Goal: Transaction & Acquisition: Purchase product/service

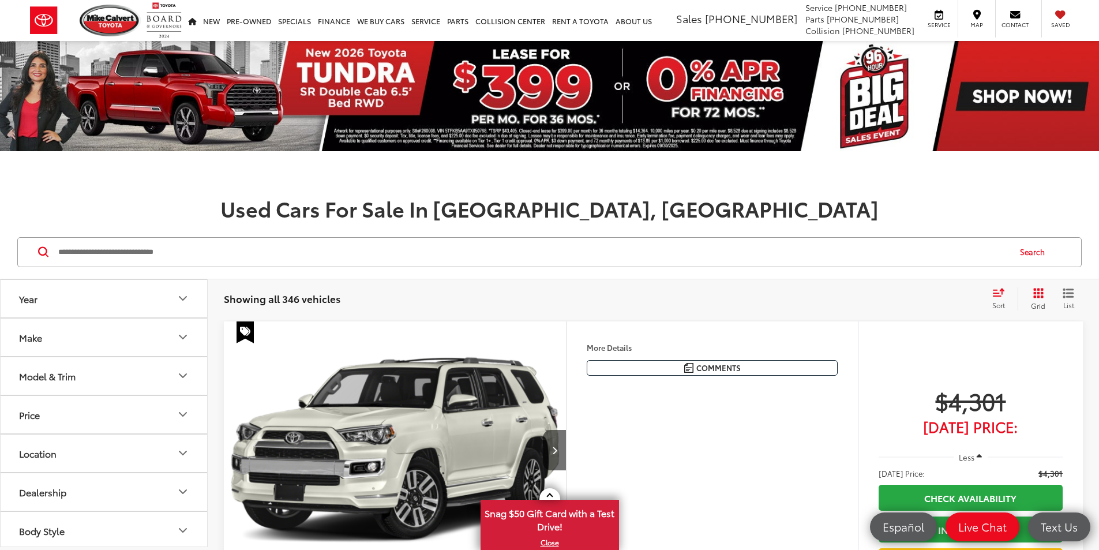
click at [181, 334] on icon "Make" at bounding box center [183, 337] width 14 height 14
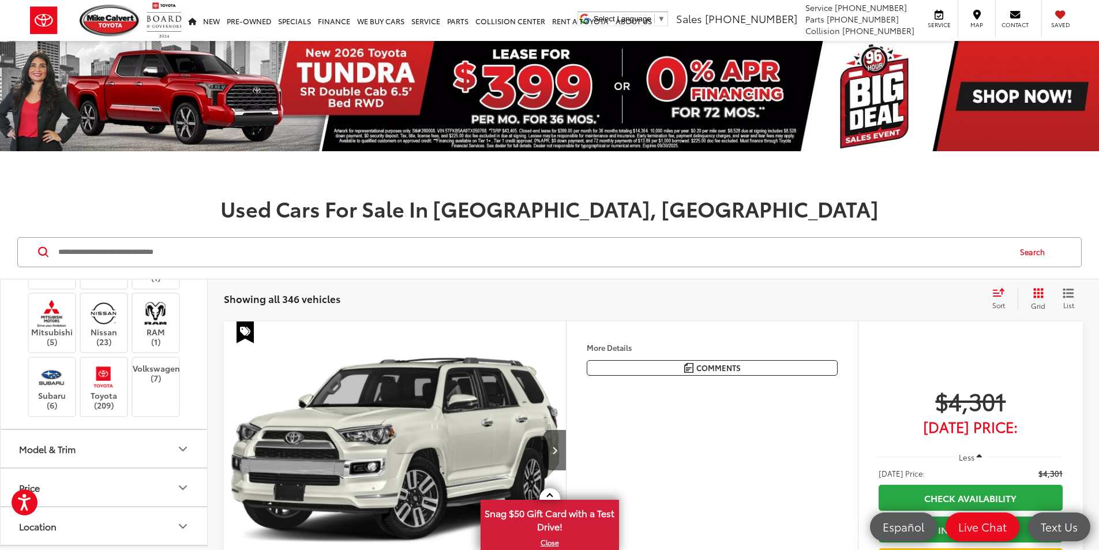
scroll to position [462, 0]
click at [99, 377] on img at bounding box center [104, 371] width 32 height 27
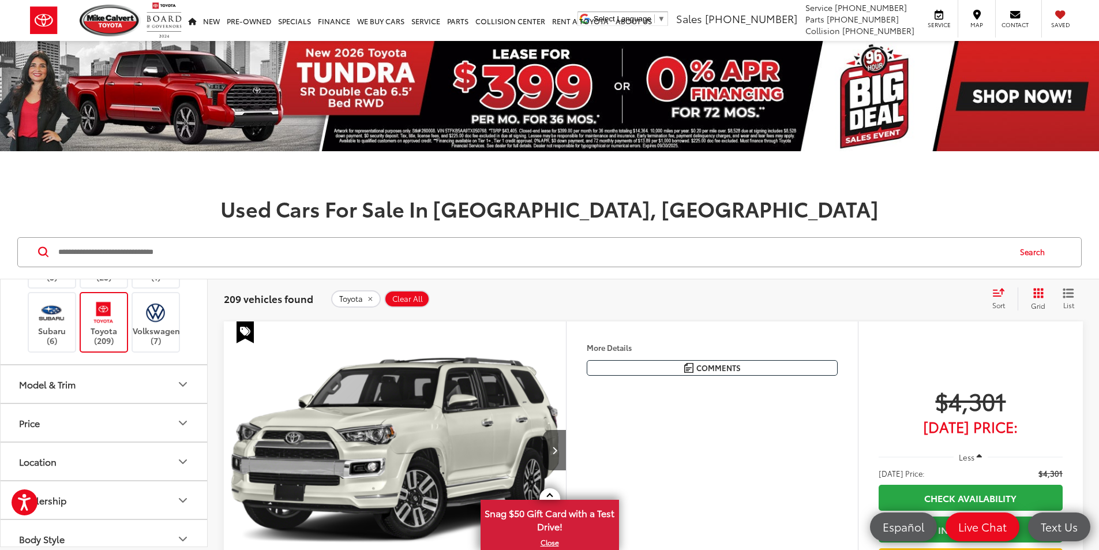
scroll to position [519, 0]
click at [181, 384] on icon "Model & Trim" at bounding box center [183, 386] width 14 height 14
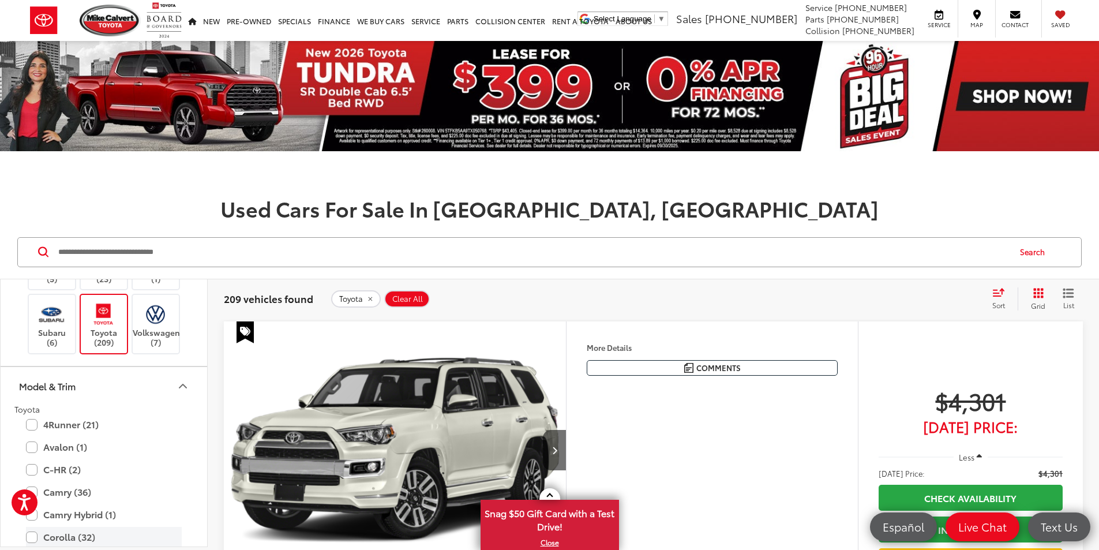
click at [66, 537] on label "Corolla (32)" at bounding box center [104, 537] width 156 height 20
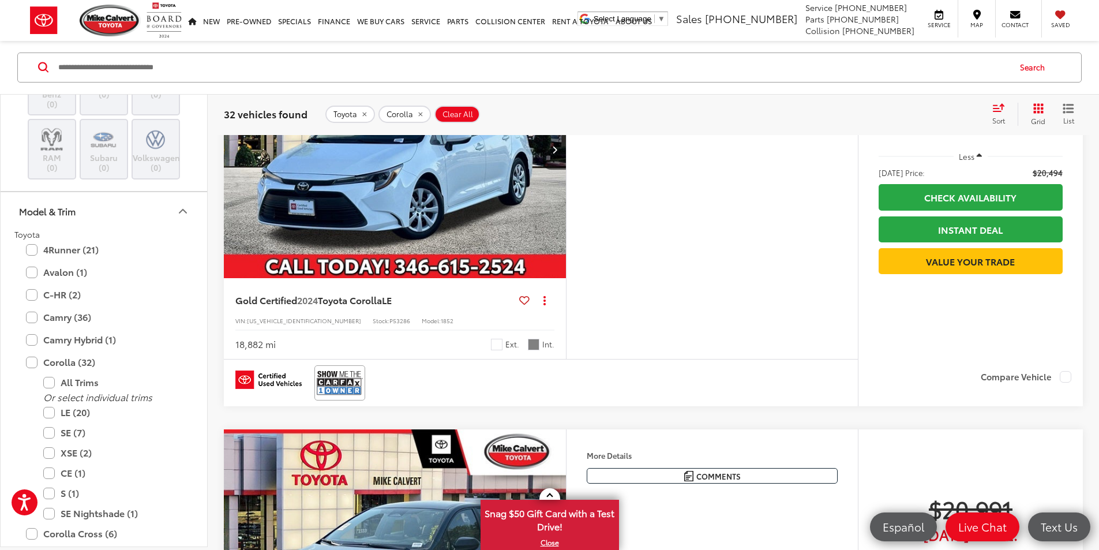
scroll to position [4444, 0]
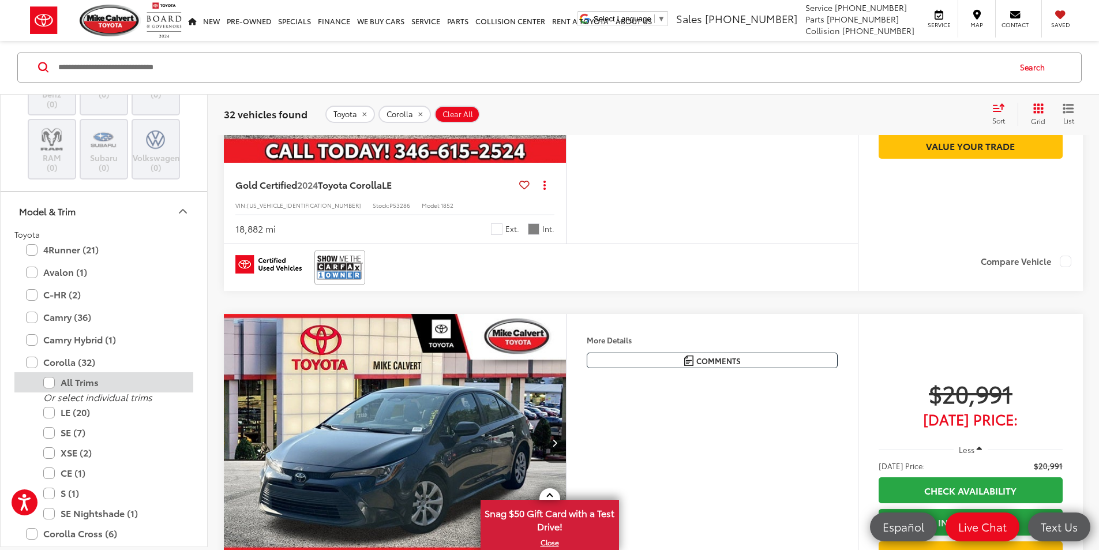
click at [48, 382] on label "All Trims" at bounding box center [112, 383] width 139 height 20
click at [49, 384] on label "All Trims" at bounding box center [112, 383] width 139 height 20
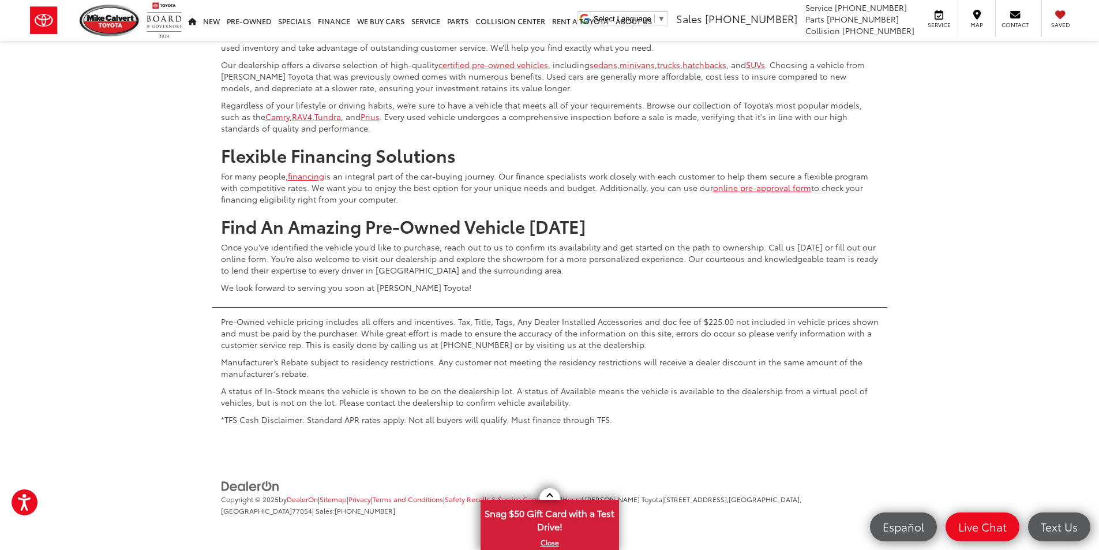
scroll to position [5714, 0]
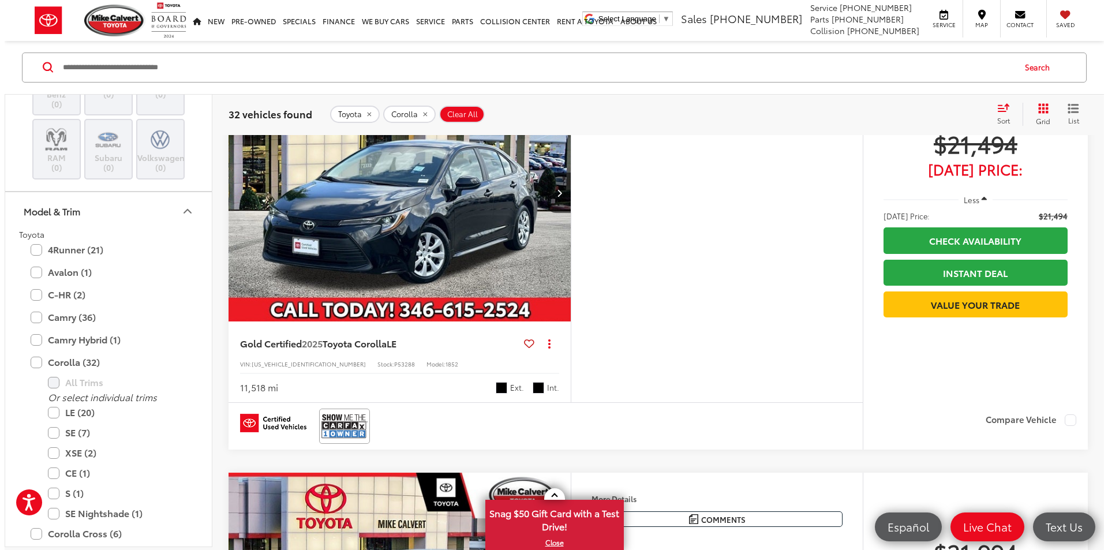
scroll to position [646, 0]
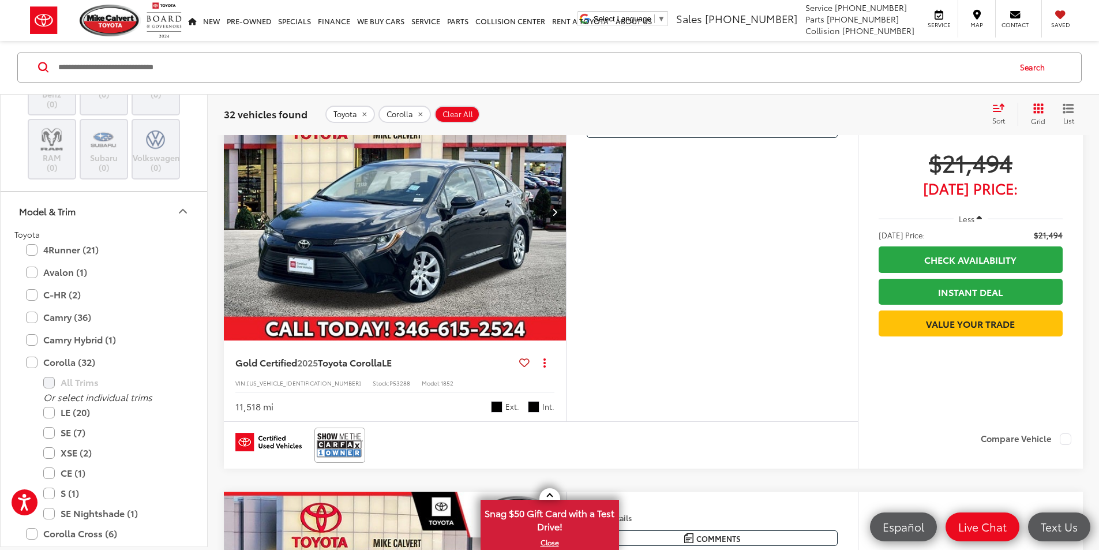
click at [0, 0] on button "More..." at bounding box center [0, 0] width 0 height 0
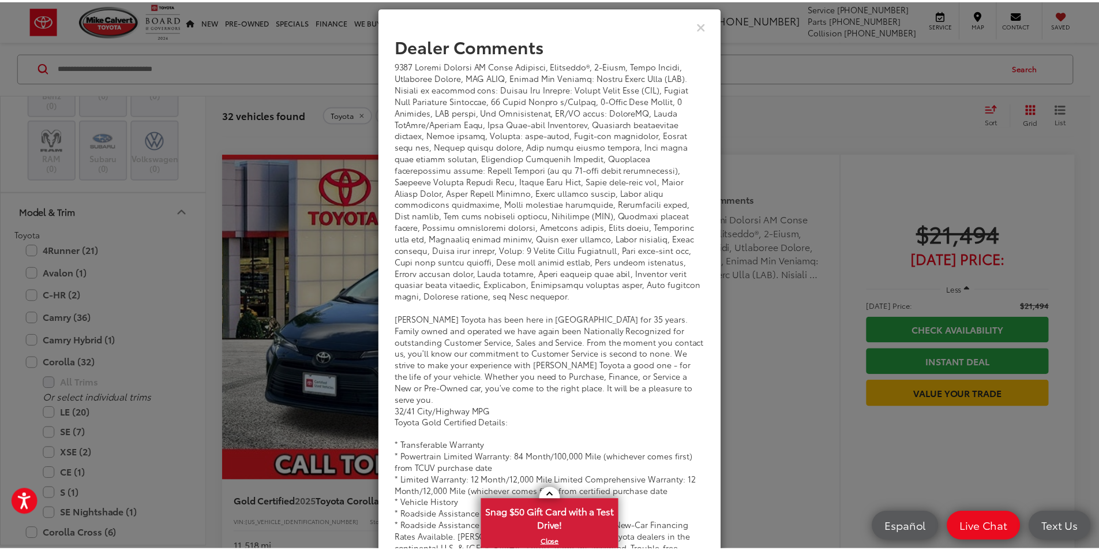
scroll to position [0, 0]
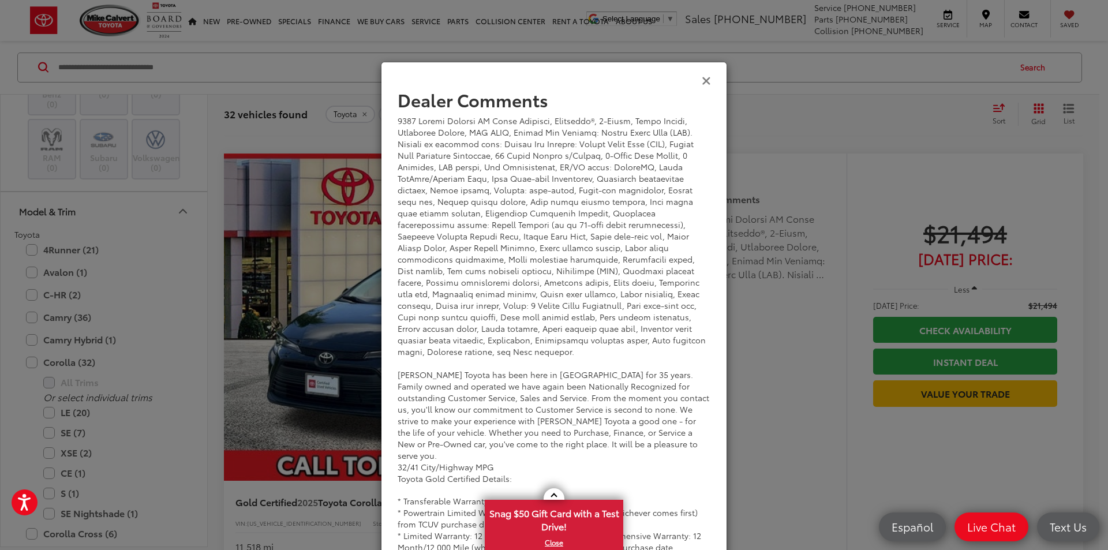
click at [702, 79] on icon "Close" at bounding box center [706, 80] width 9 height 12
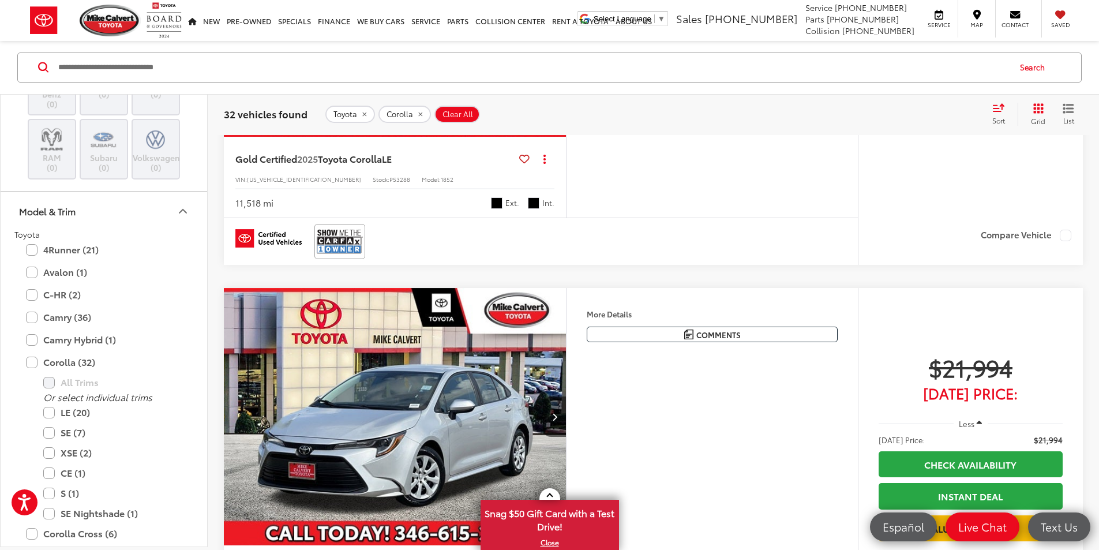
scroll to position [704, 0]
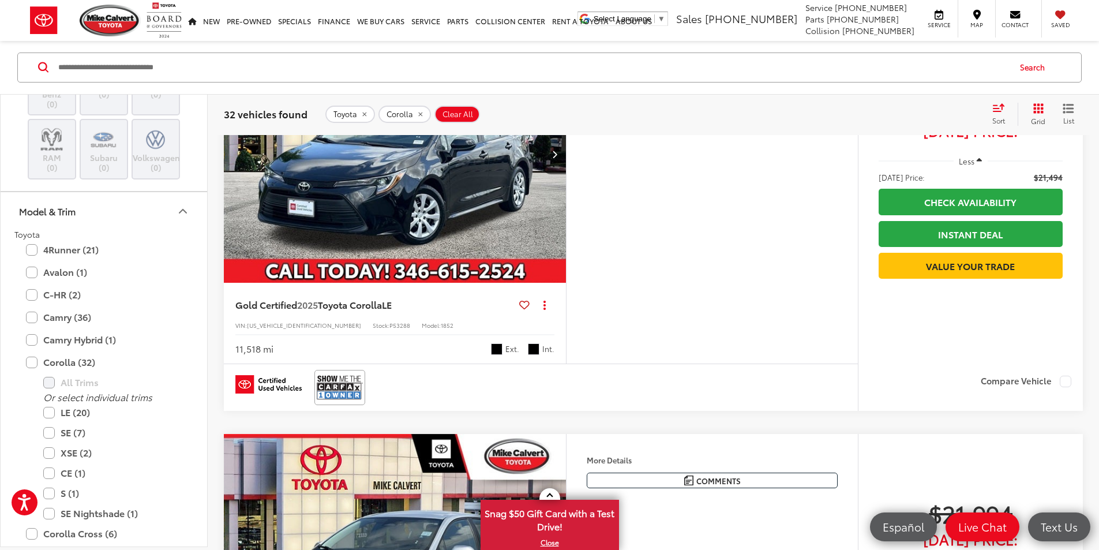
click at [466, 250] on img "2025 Toyota Corolla LE 0" at bounding box center [395, 154] width 344 height 258
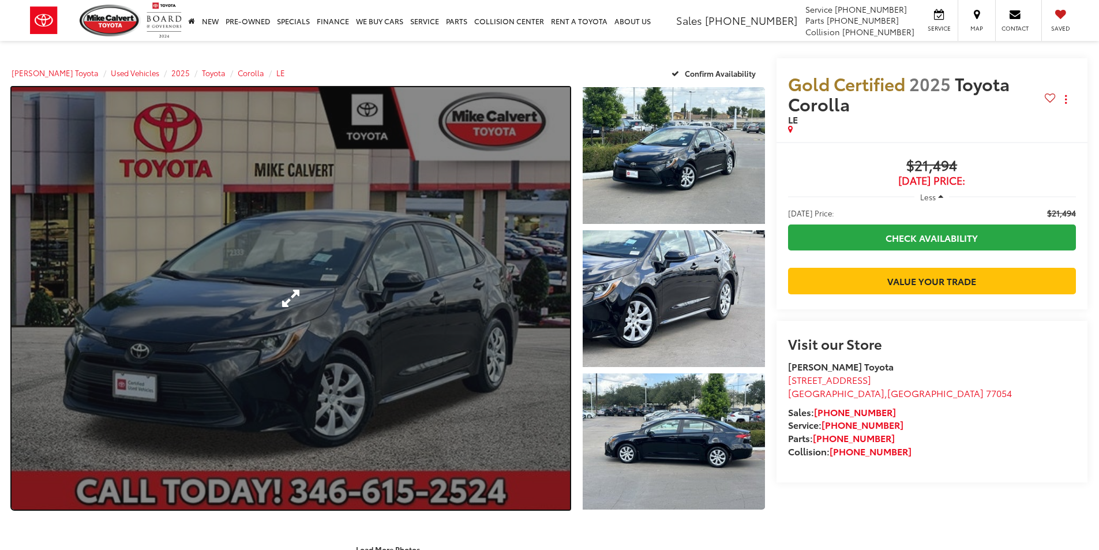
click at [506, 295] on link "Expand Photo 0" at bounding box center [291, 298] width 559 height 422
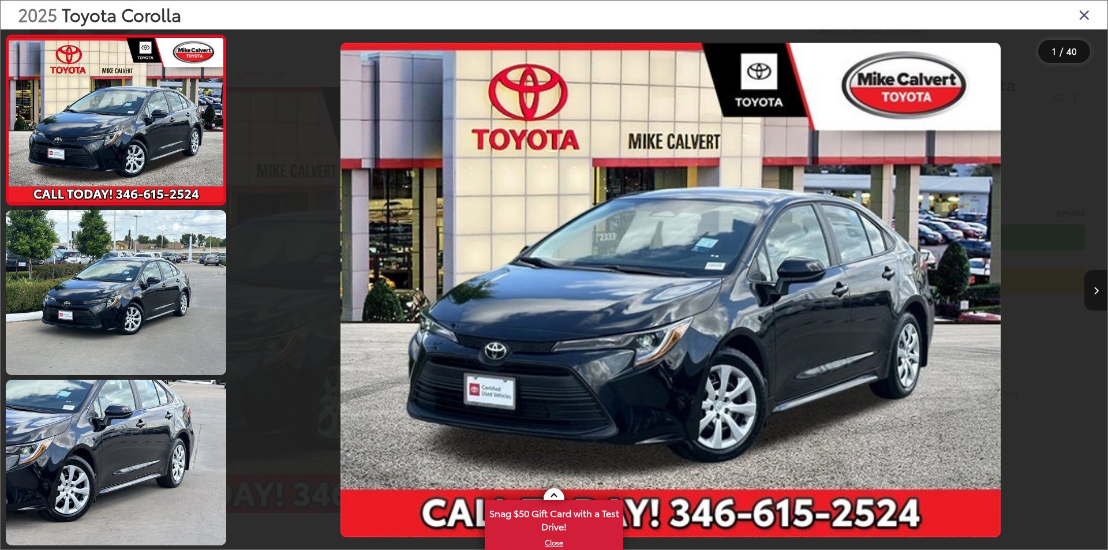
click at [1094, 290] on icon "Next image" at bounding box center [1096, 291] width 5 height 8
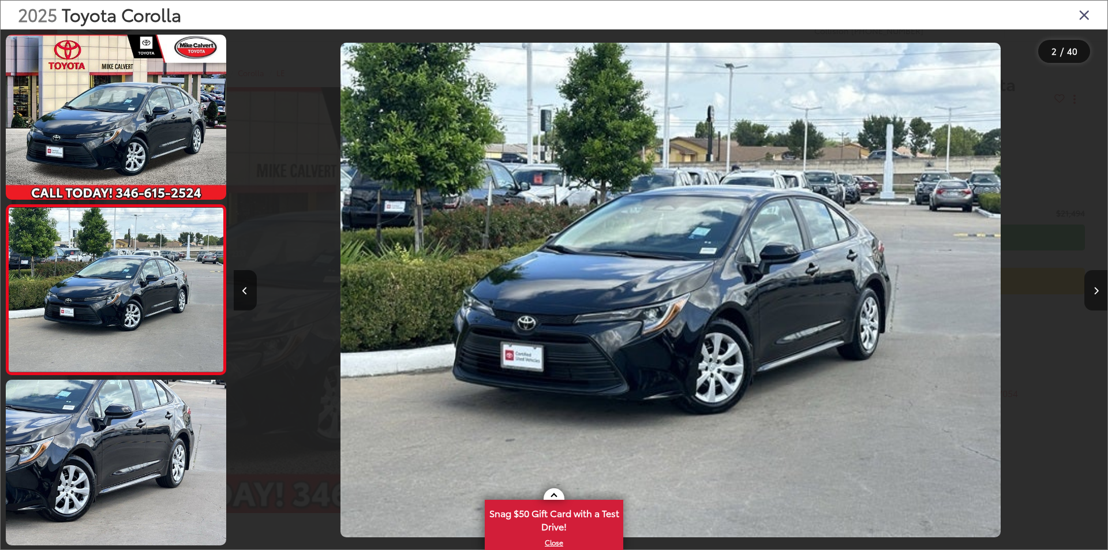
scroll to position [33, 0]
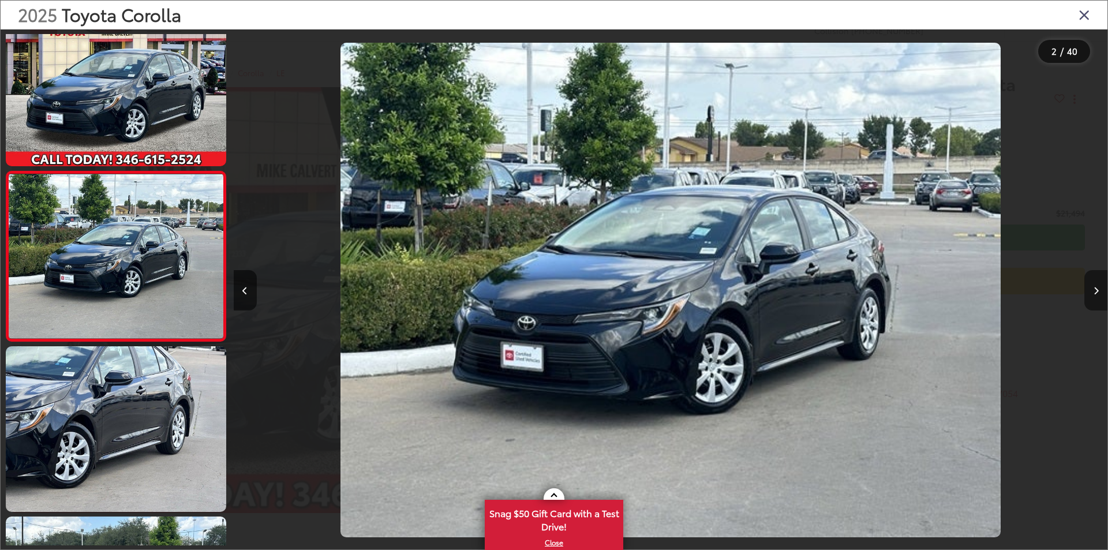
click at [1094, 291] on icon "Next image" at bounding box center [1096, 291] width 5 height 8
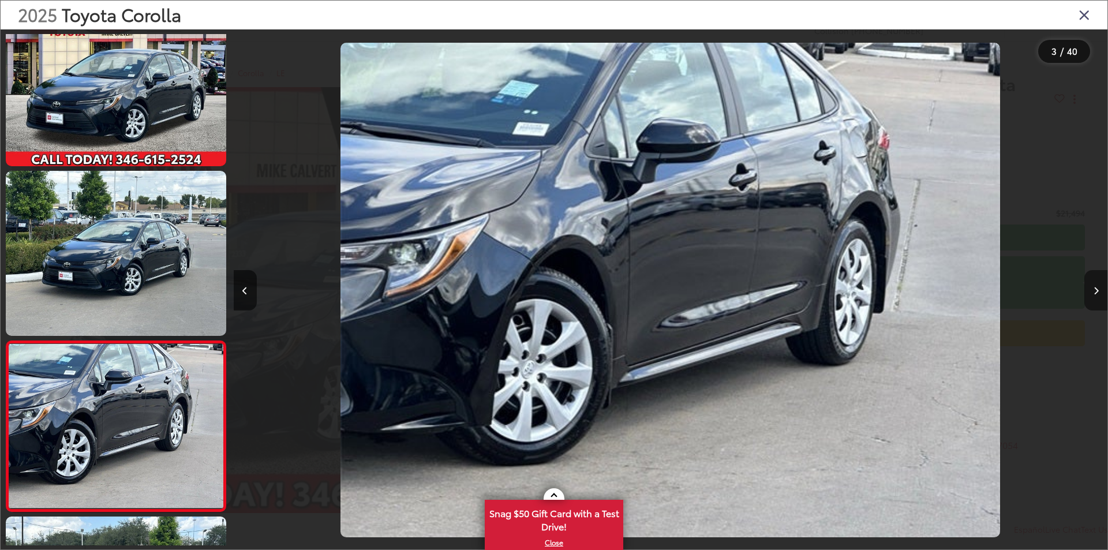
scroll to position [203, 0]
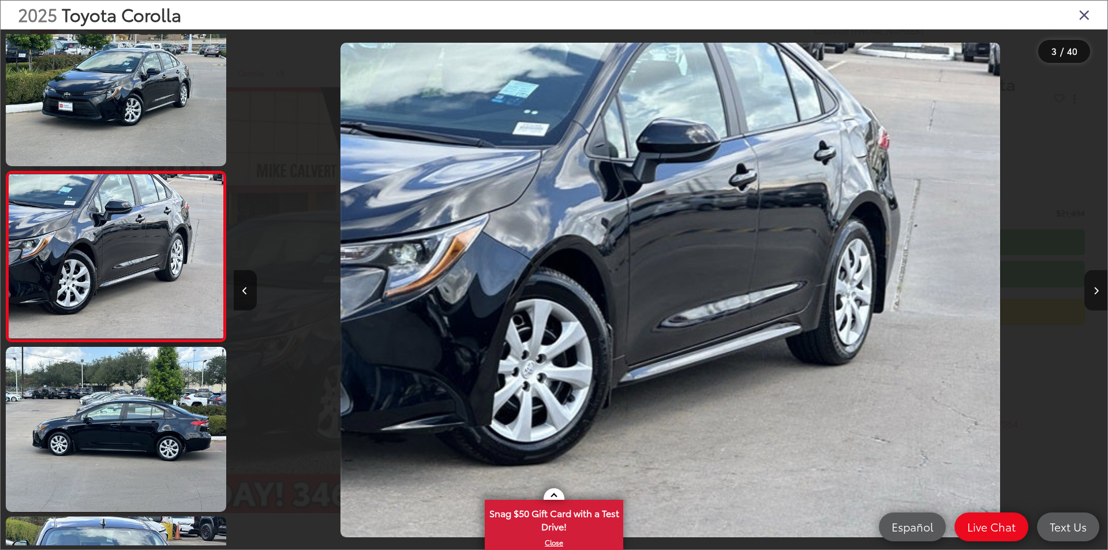
click at [1094, 291] on icon "Next image" at bounding box center [1096, 291] width 5 height 8
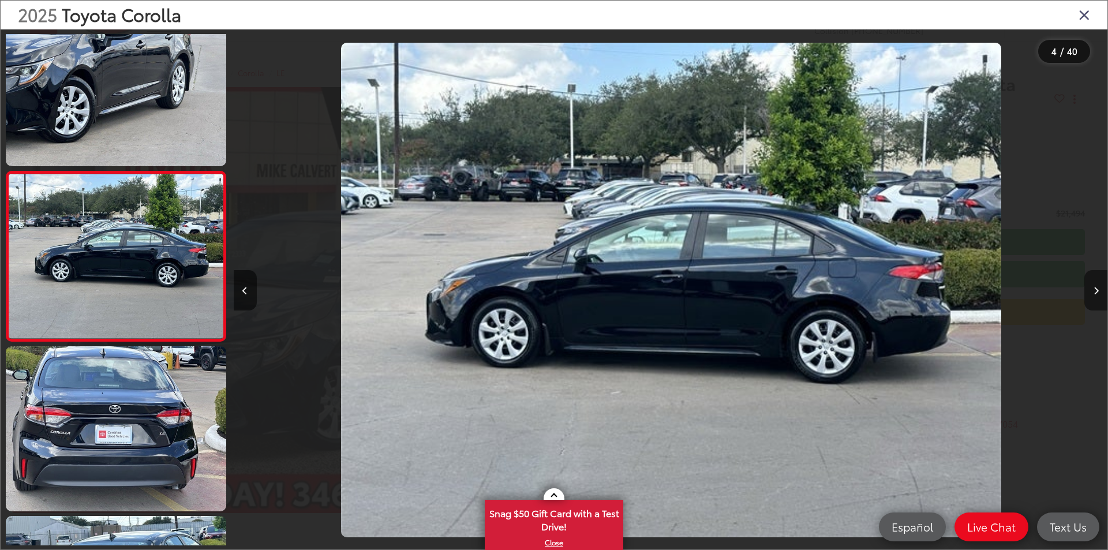
scroll to position [0, 2622]
click at [1094, 291] on icon "Next image" at bounding box center [1096, 291] width 5 height 8
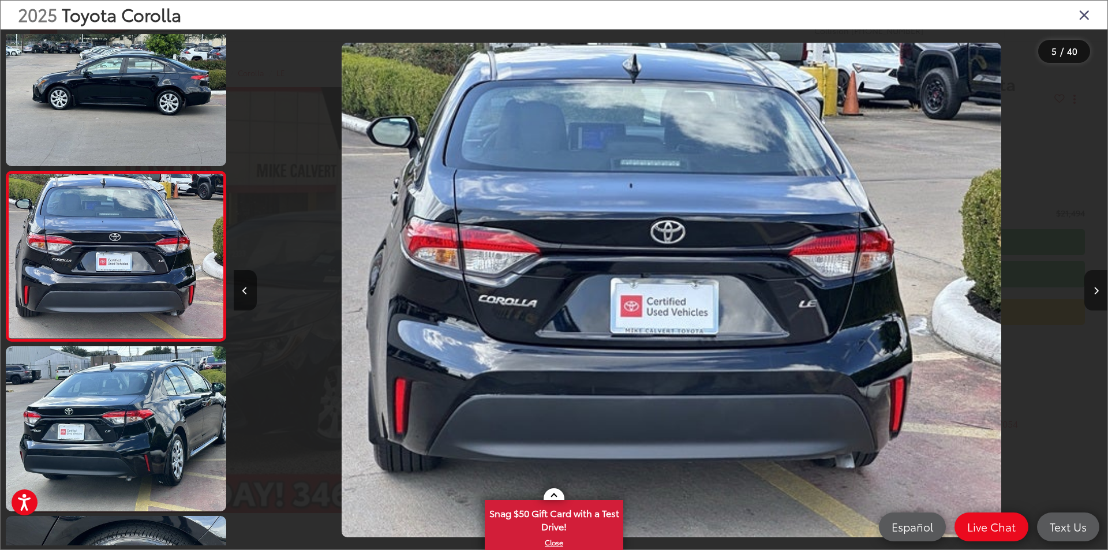
scroll to position [0, 3496]
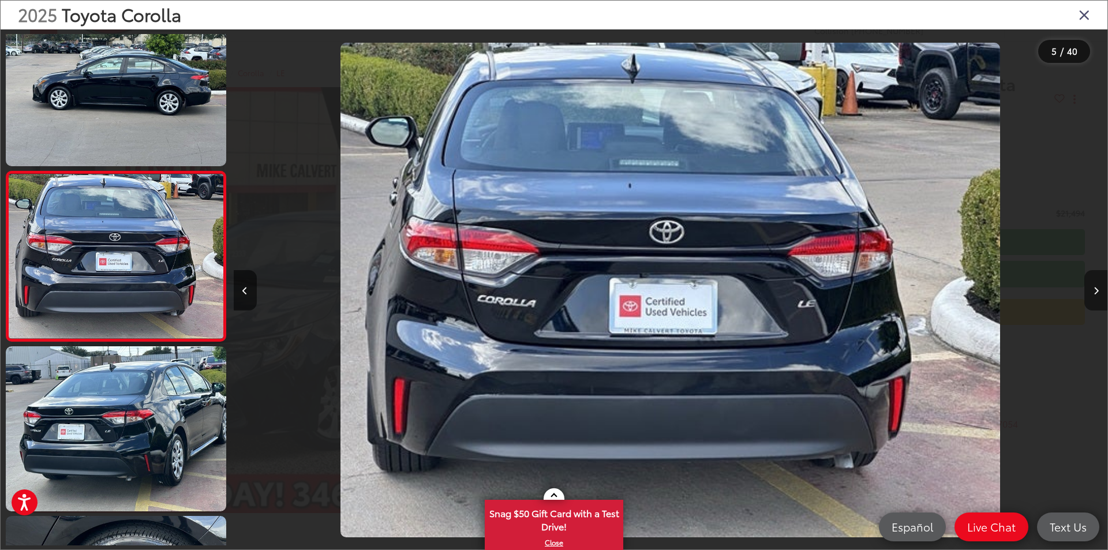
click at [1094, 291] on icon "Next image" at bounding box center [1096, 291] width 5 height 8
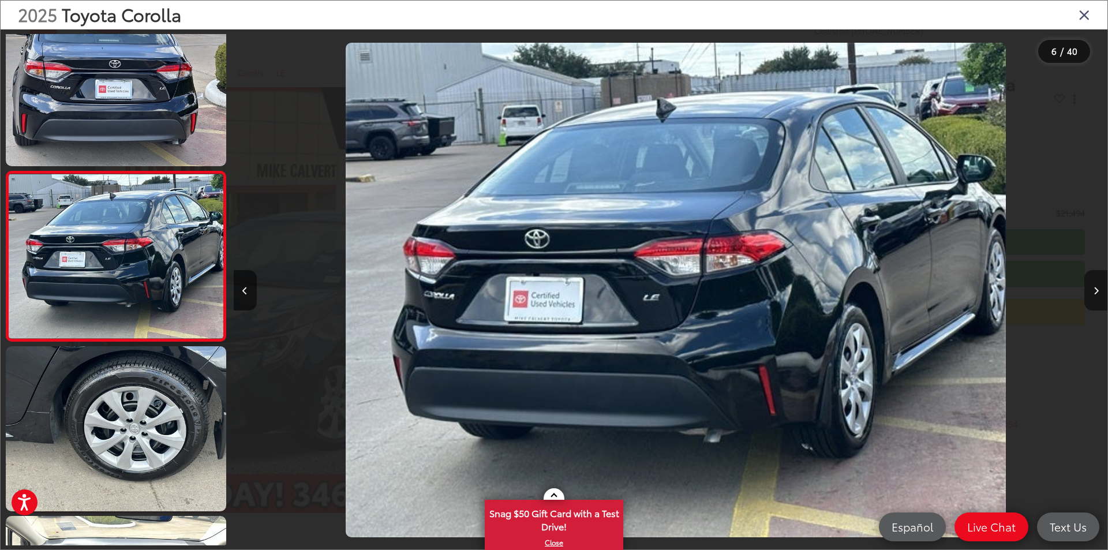
scroll to position [0, 4370]
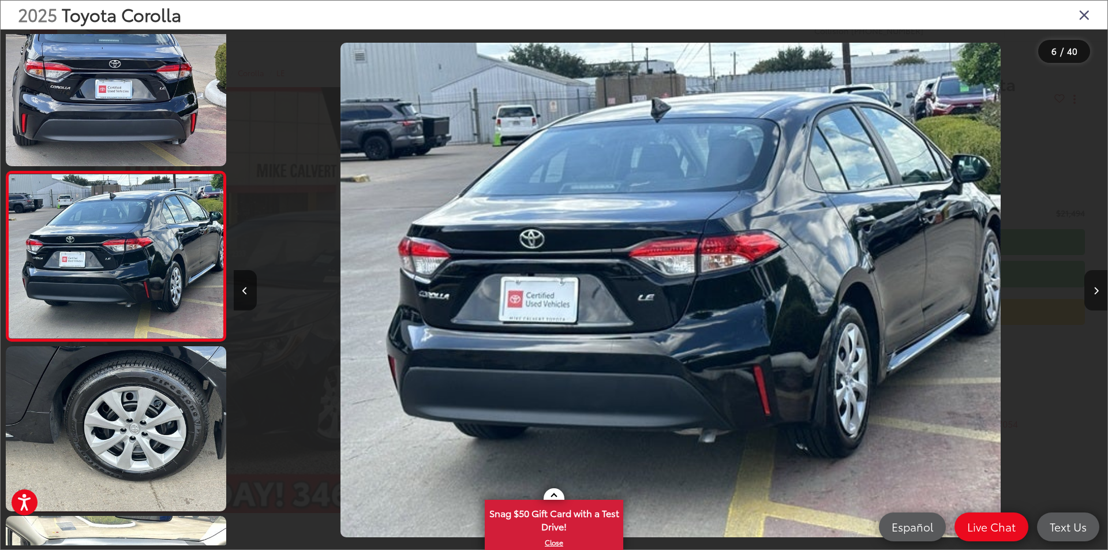
click at [1094, 291] on icon "Next image" at bounding box center [1096, 291] width 5 height 8
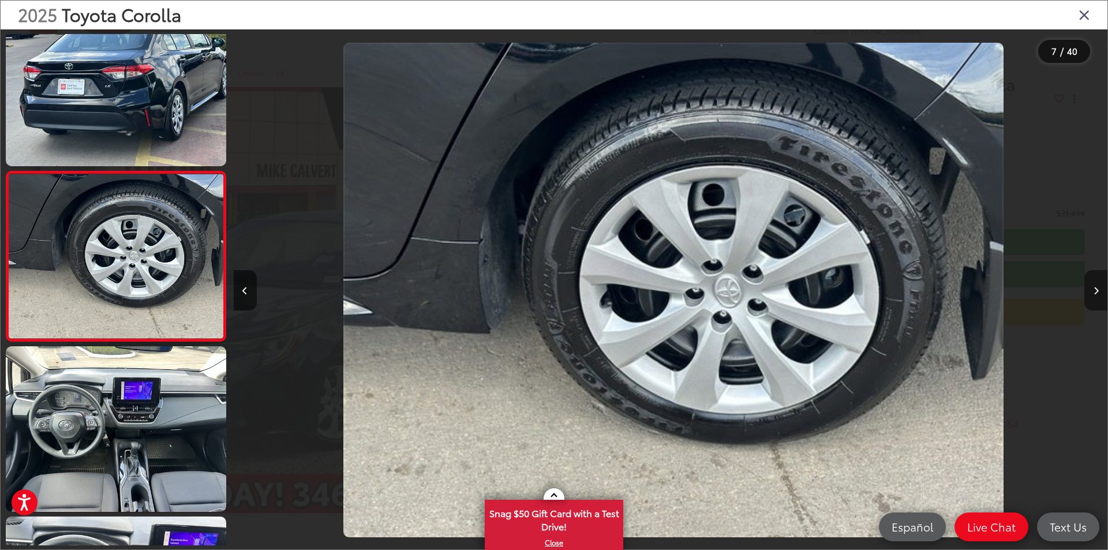
scroll to position [0, 5244]
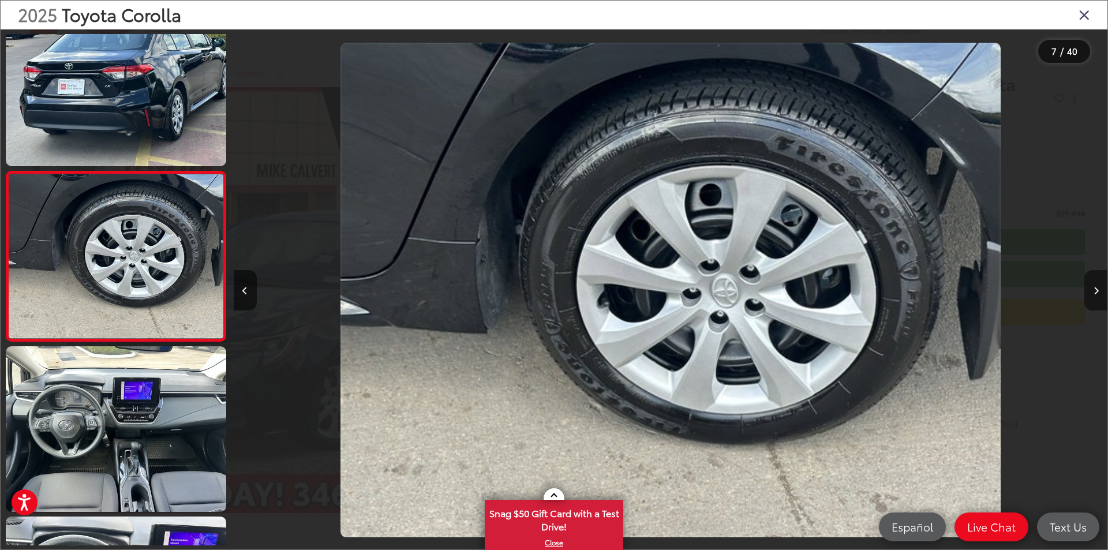
click at [1094, 291] on icon "Next image" at bounding box center [1096, 291] width 5 height 8
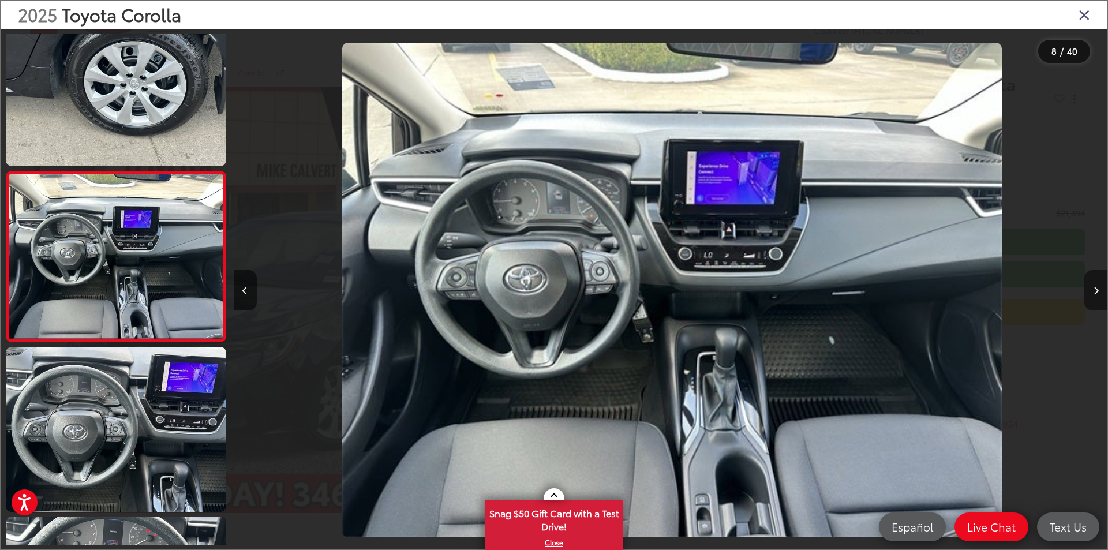
scroll to position [0, 6118]
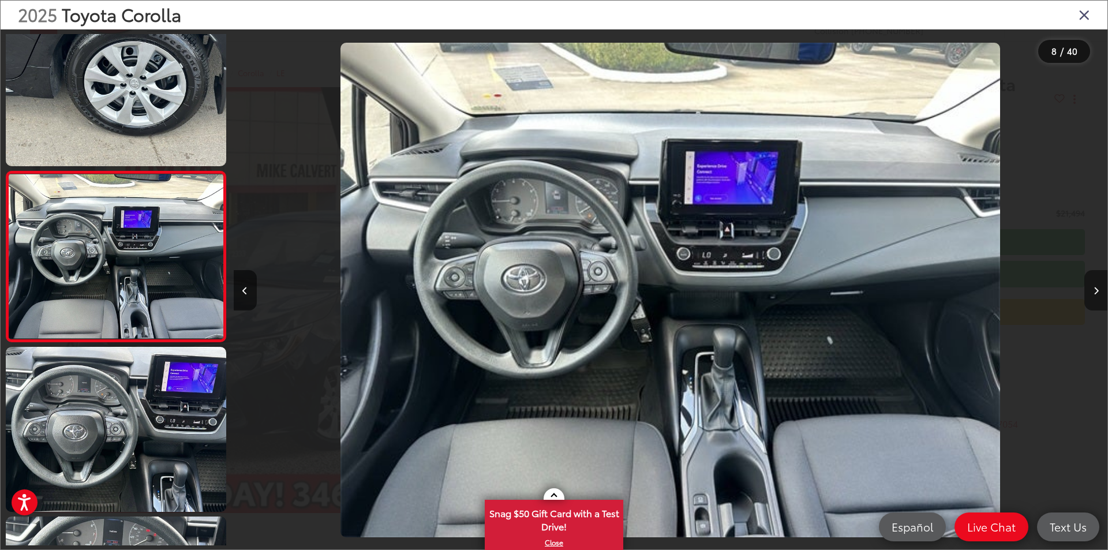
click at [1096, 289] on icon "Next image" at bounding box center [1096, 291] width 5 height 8
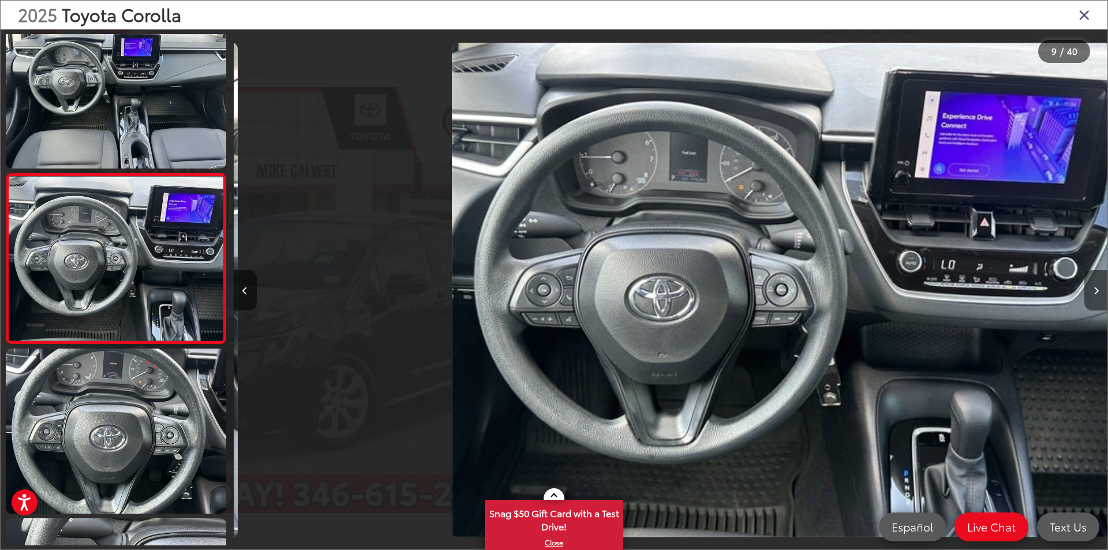
scroll to position [0, 0]
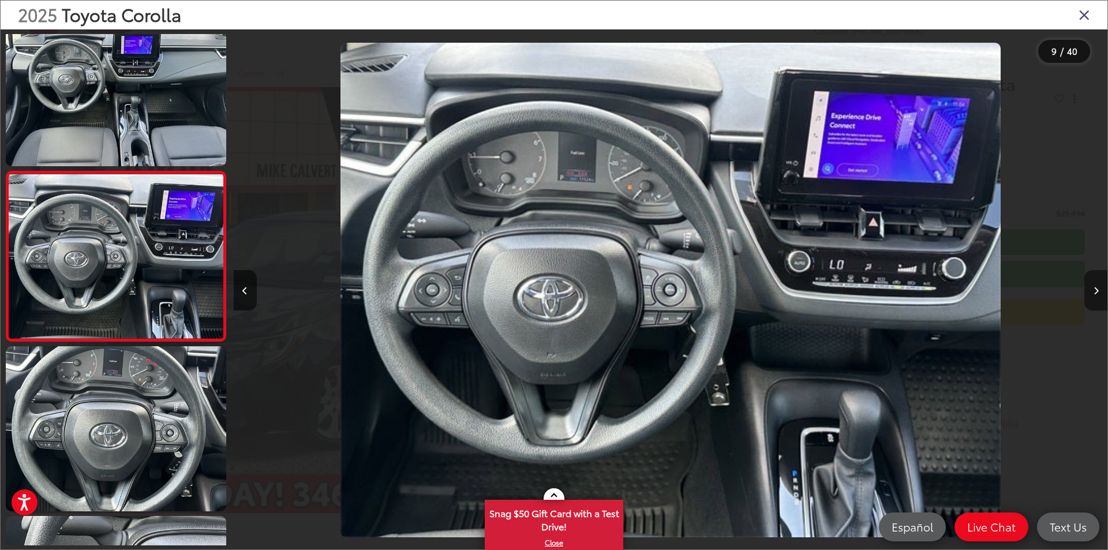
click at [1093, 289] on button "Next image" at bounding box center [1095, 290] width 23 height 40
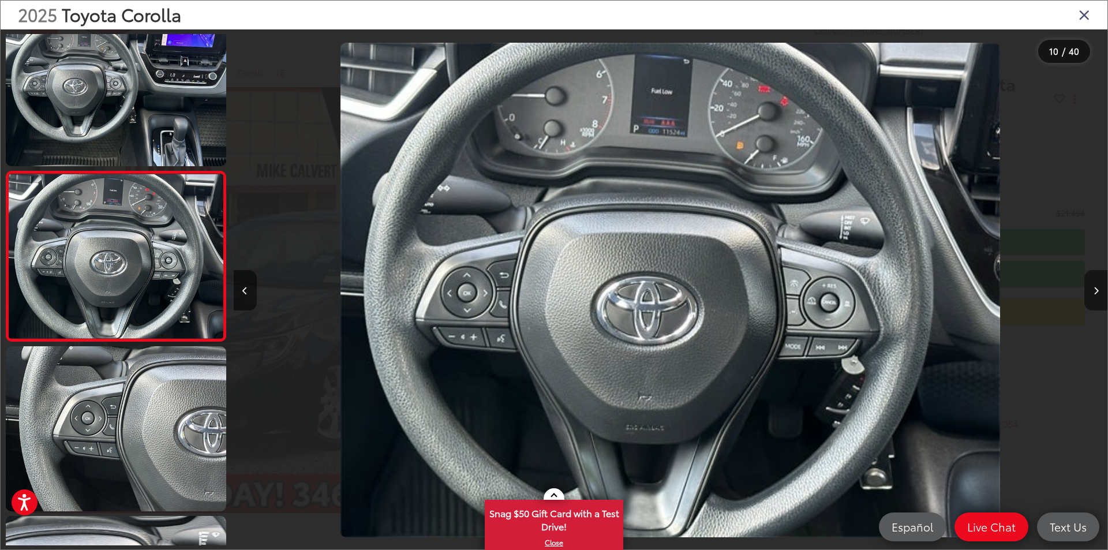
click at [1095, 288] on icon "Next image" at bounding box center [1096, 291] width 5 height 8
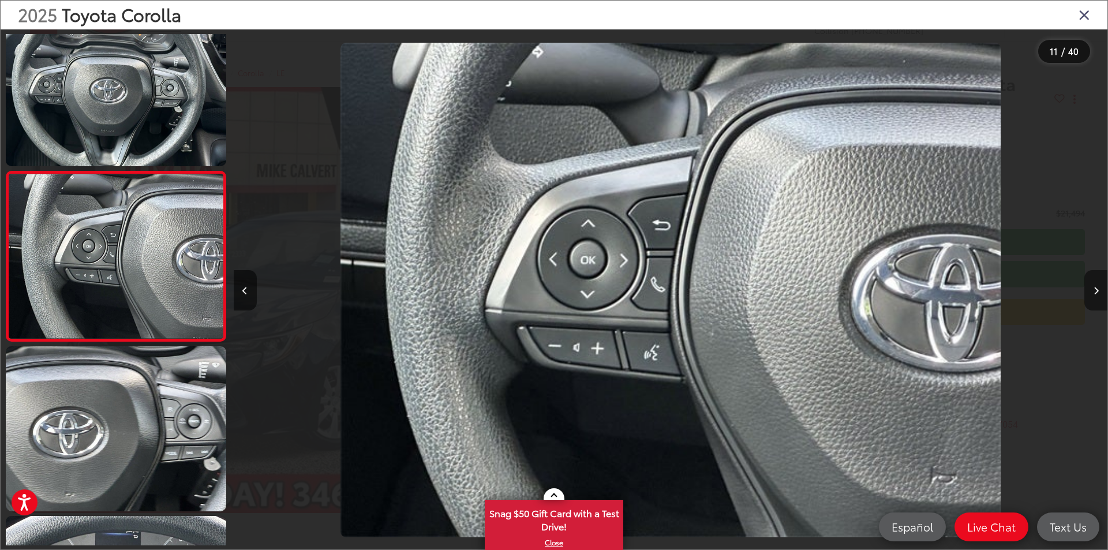
click at [1095, 288] on icon "Next image" at bounding box center [1096, 291] width 5 height 8
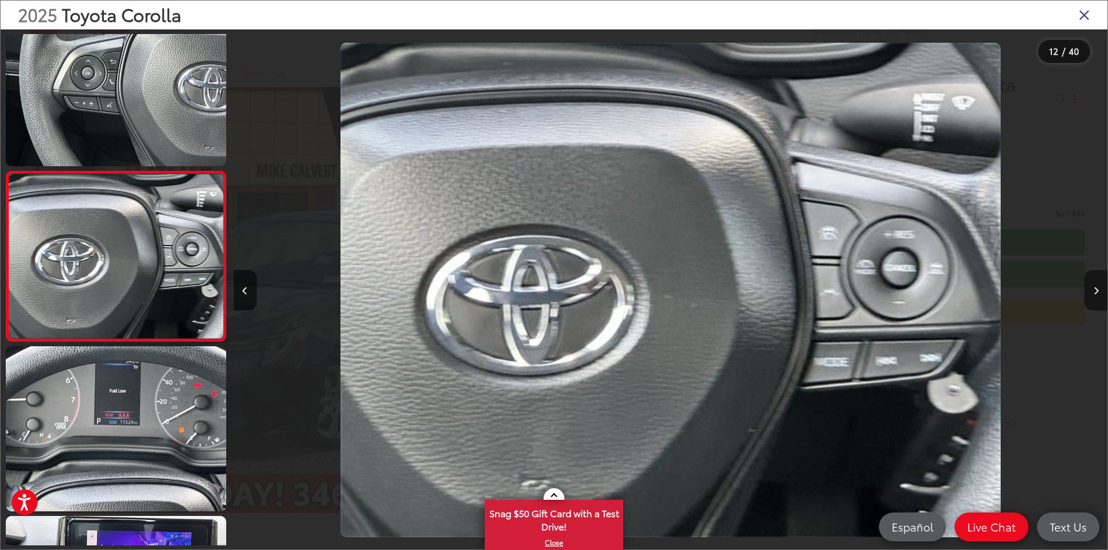
click at [1094, 288] on icon "Next image" at bounding box center [1096, 291] width 5 height 8
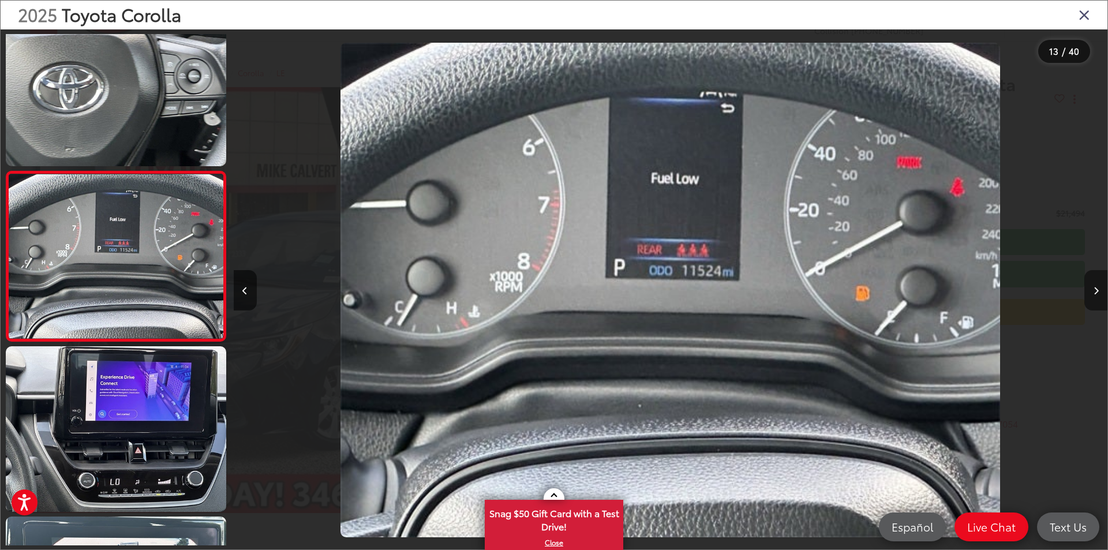
click at [1096, 288] on icon "Next image" at bounding box center [1096, 291] width 5 height 8
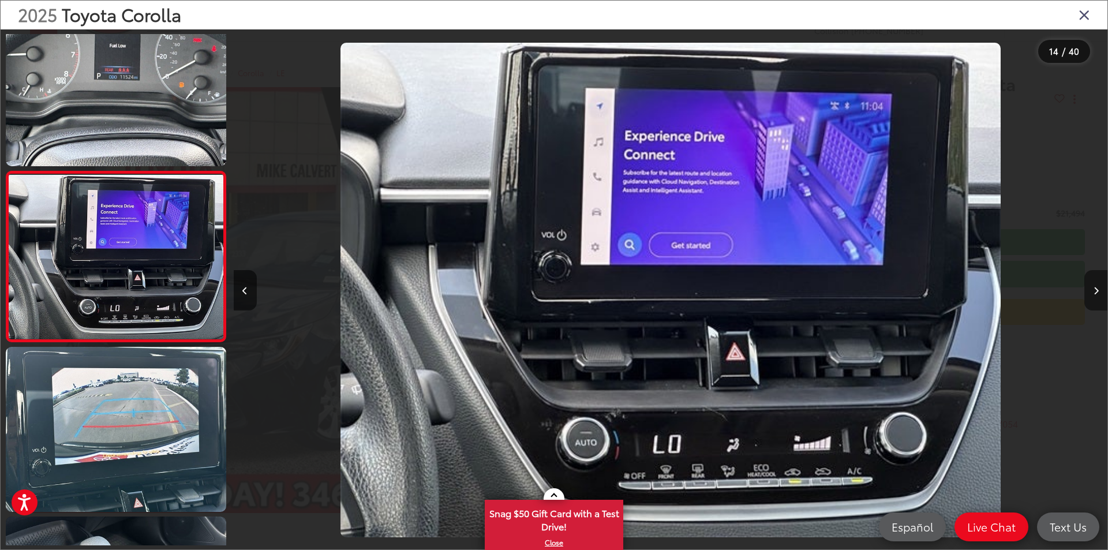
click at [1094, 288] on icon "Next image" at bounding box center [1096, 291] width 5 height 8
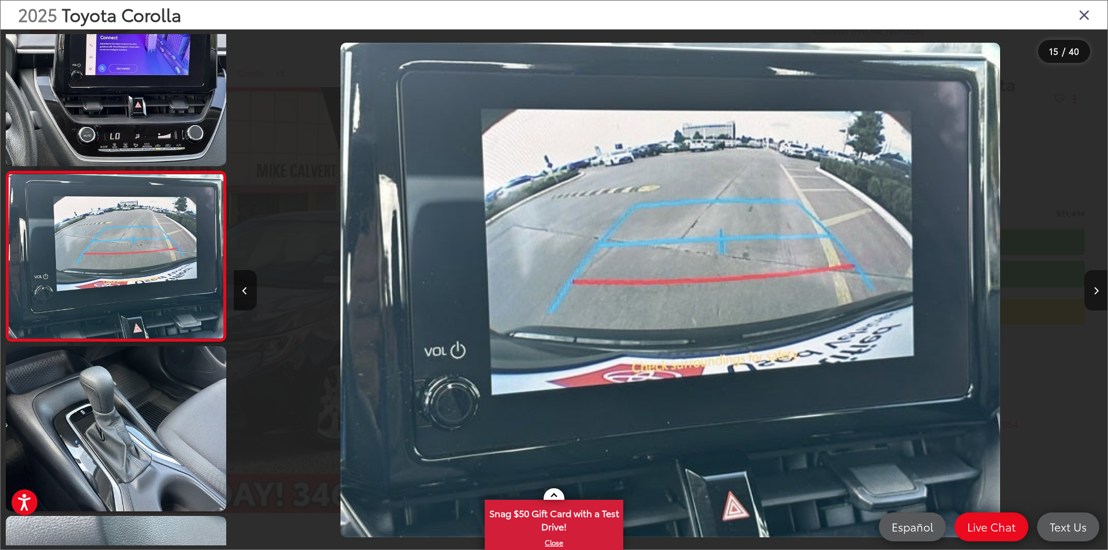
click at [1094, 288] on icon "Next image" at bounding box center [1096, 291] width 5 height 8
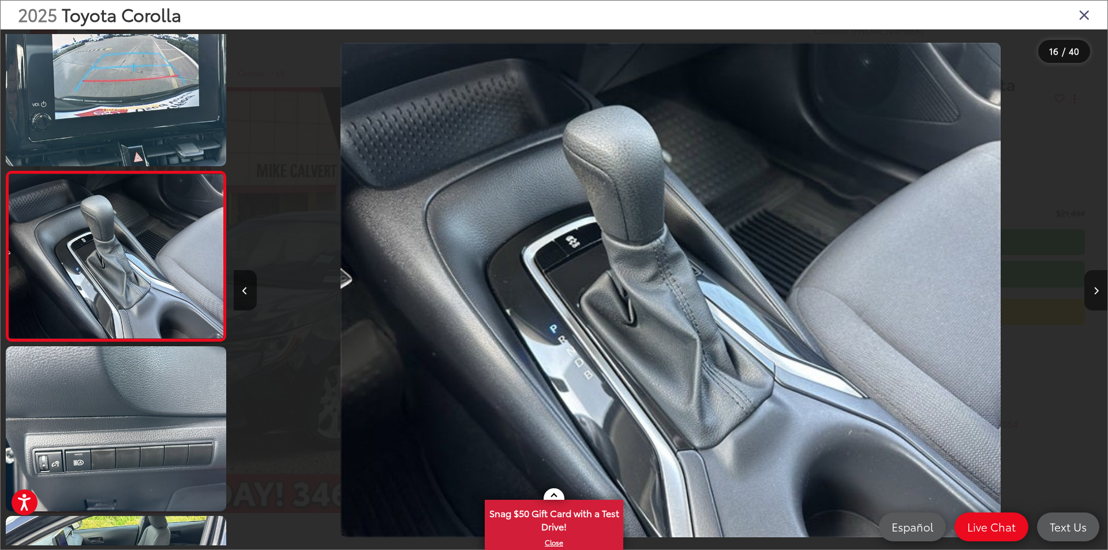
click at [1094, 288] on icon "Next image" at bounding box center [1096, 291] width 5 height 8
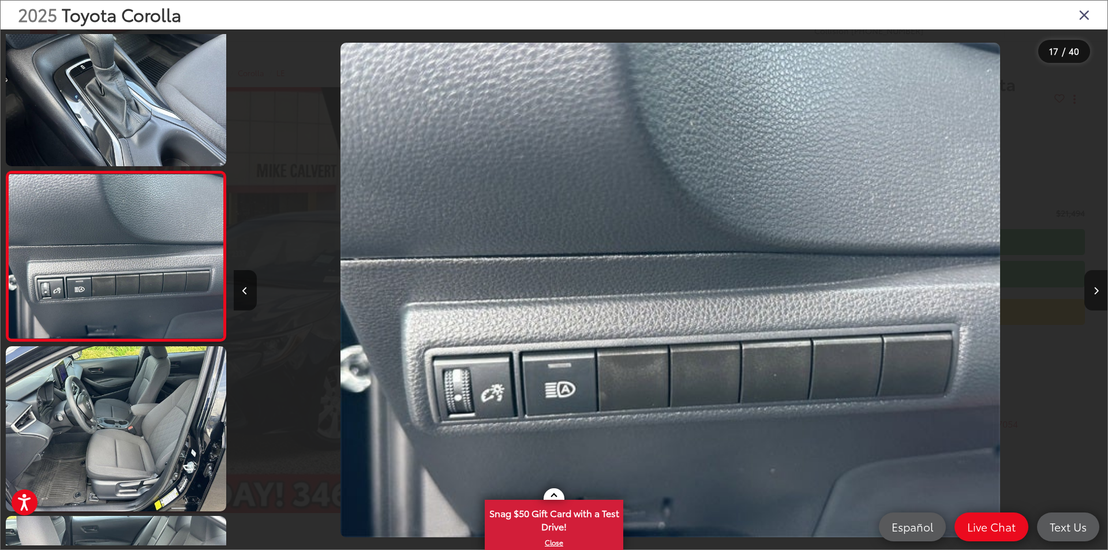
click at [1095, 289] on icon "Next image" at bounding box center [1096, 291] width 5 height 8
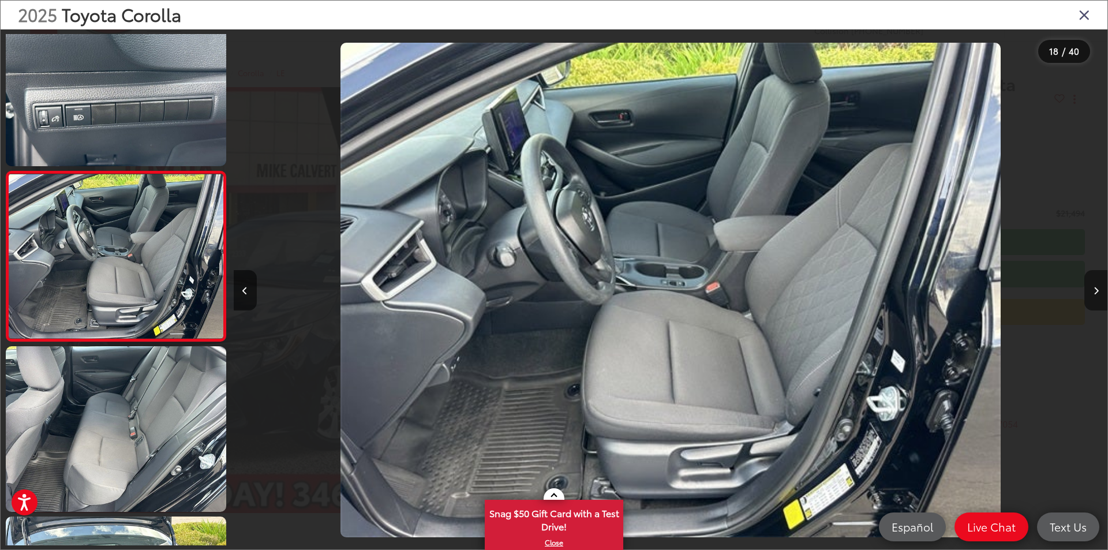
click at [1093, 283] on button "Next image" at bounding box center [1095, 290] width 23 height 40
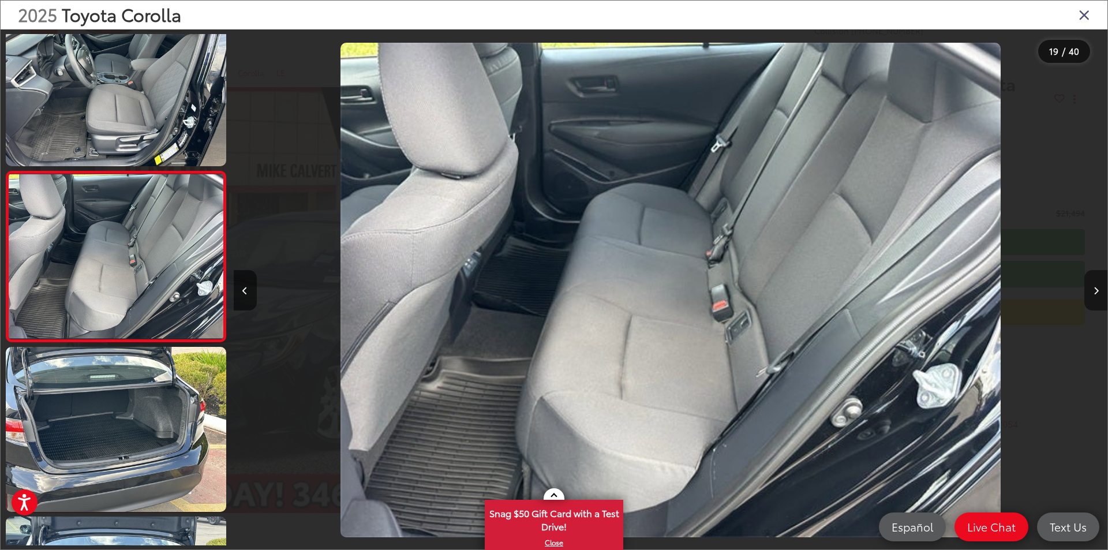
click at [1090, 287] on button "Next image" at bounding box center [1095, 290] width 23 height 40
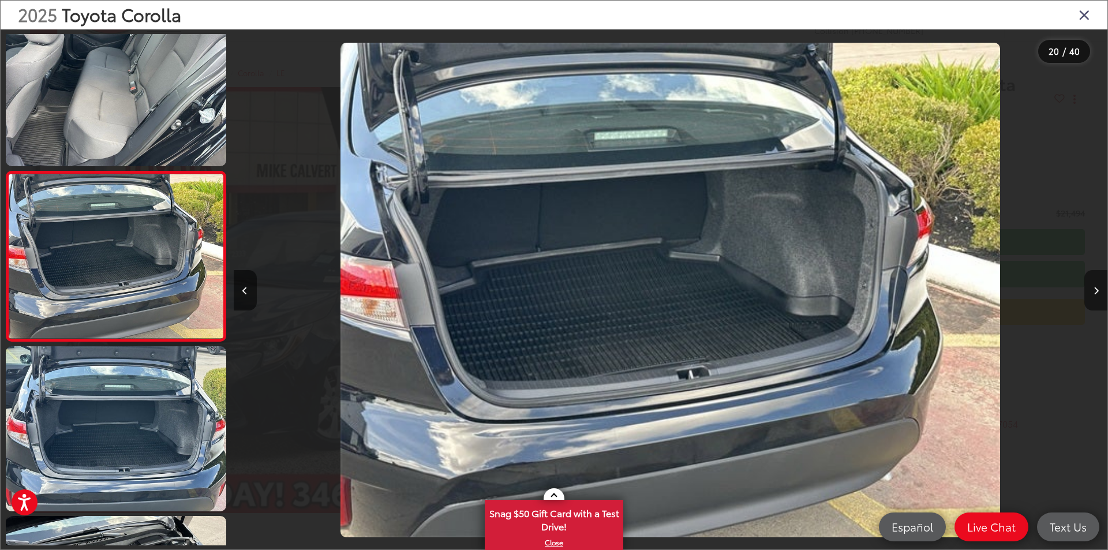
click at [1095, 291] on icon "Next image" at bounding box center [1096, 291] width 5 height 8
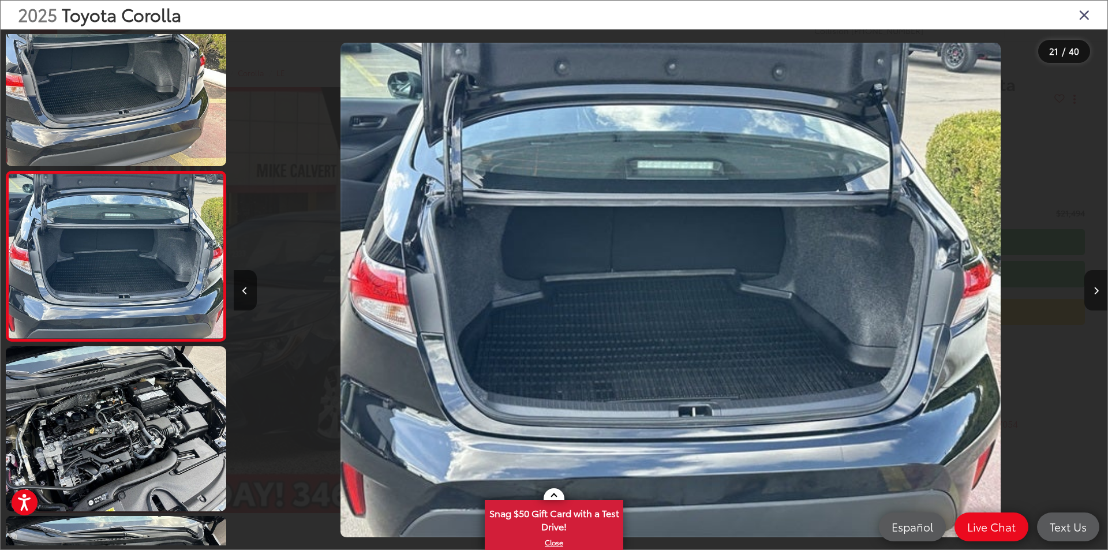
click at [1095, 291] on icon "Next image" at bounding box center [1096, 291] width 5 height 8
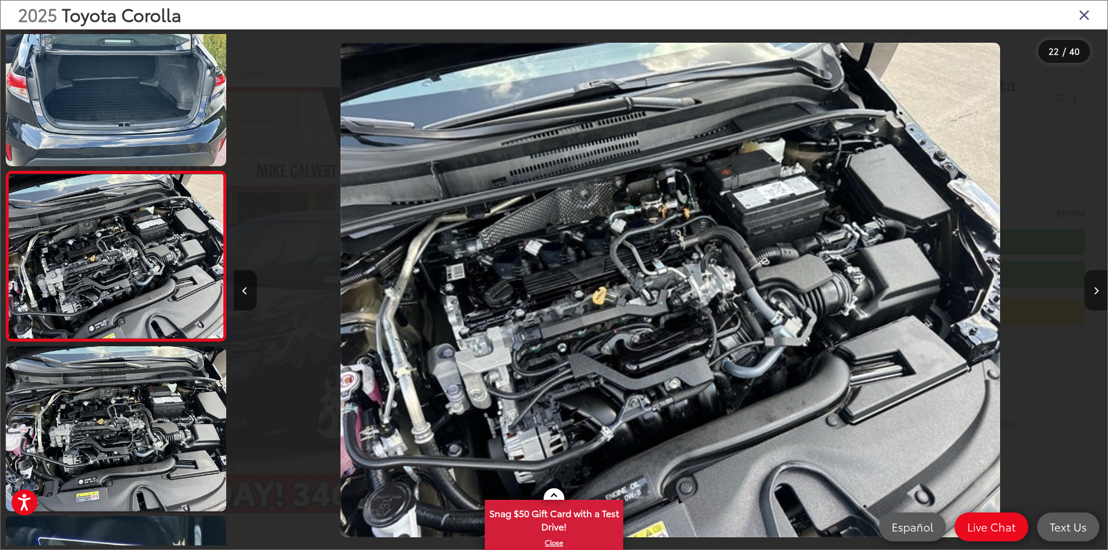
click at [1095, 291] on icon "Next image" at bounding box center [1096, 291] width 5 height 8
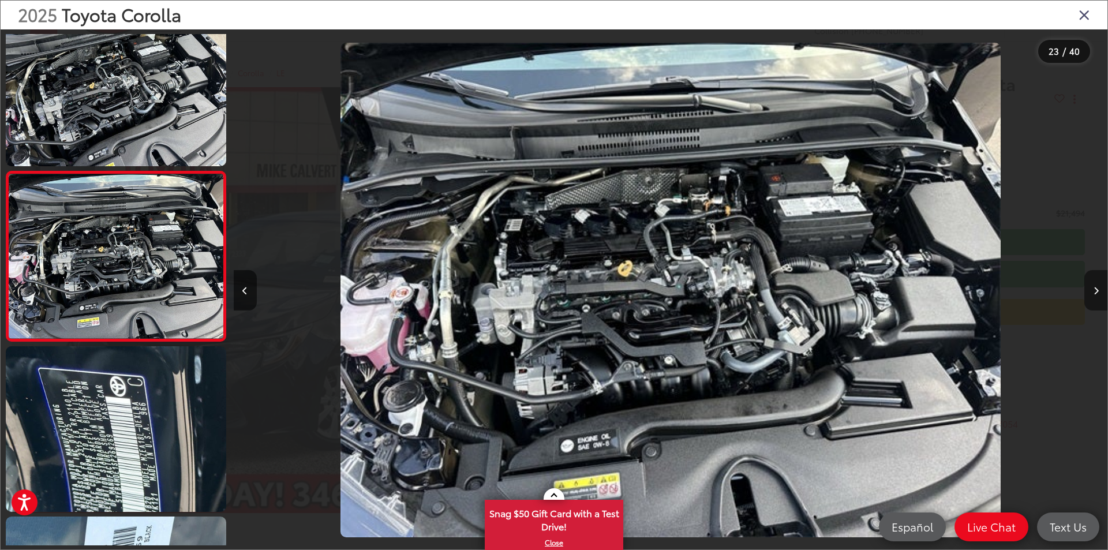
click at [1095, 291] on icon "Next image" at bounding box center [1096, 291] width 5 height 8
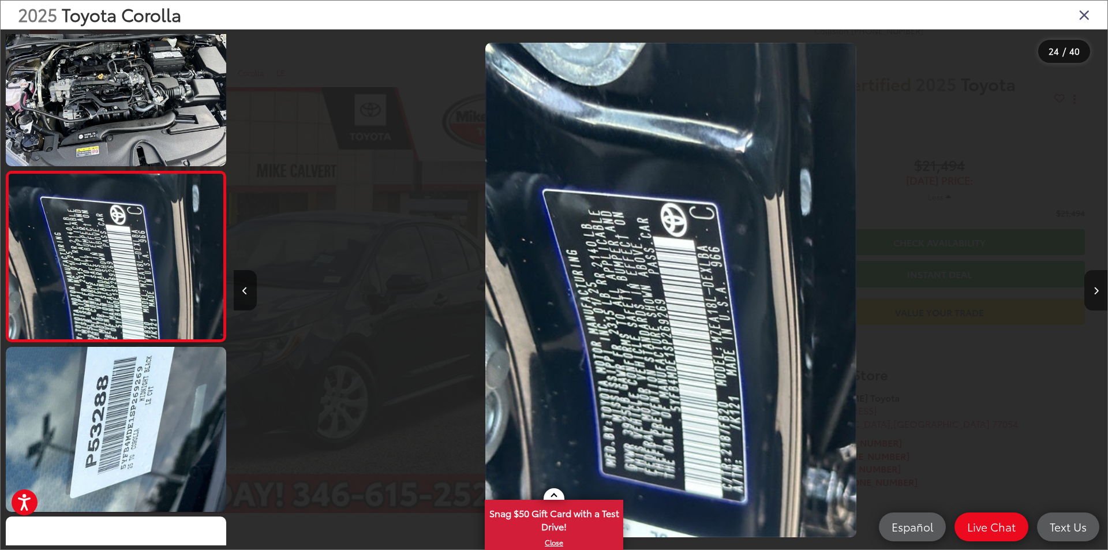
click at [1095, 291] on icon "Next image" at bounding box center [1096, 291] width 5 height 8
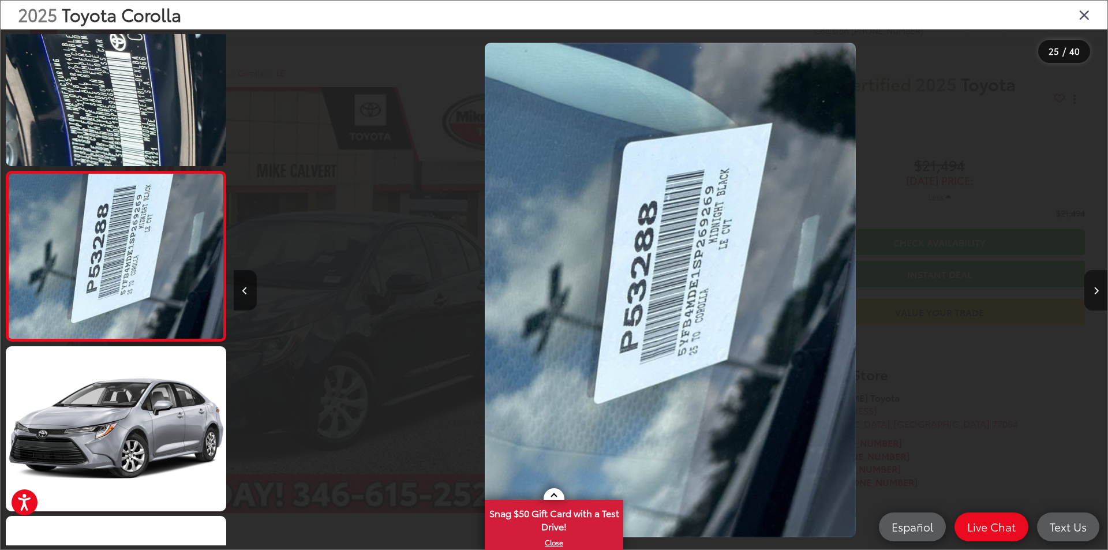
click at [1094, 287] on icon "Next image" at bounding box center [1096, 291] width 5 height 8
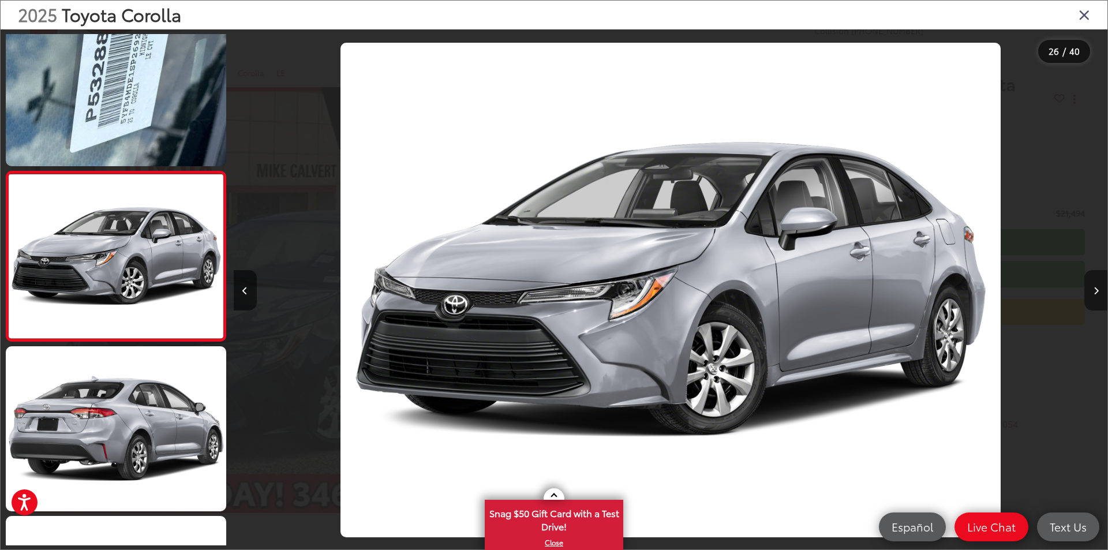
click at [1094, 285] on button "Next image" at bounding box center [1095, 290] width 23 height 40
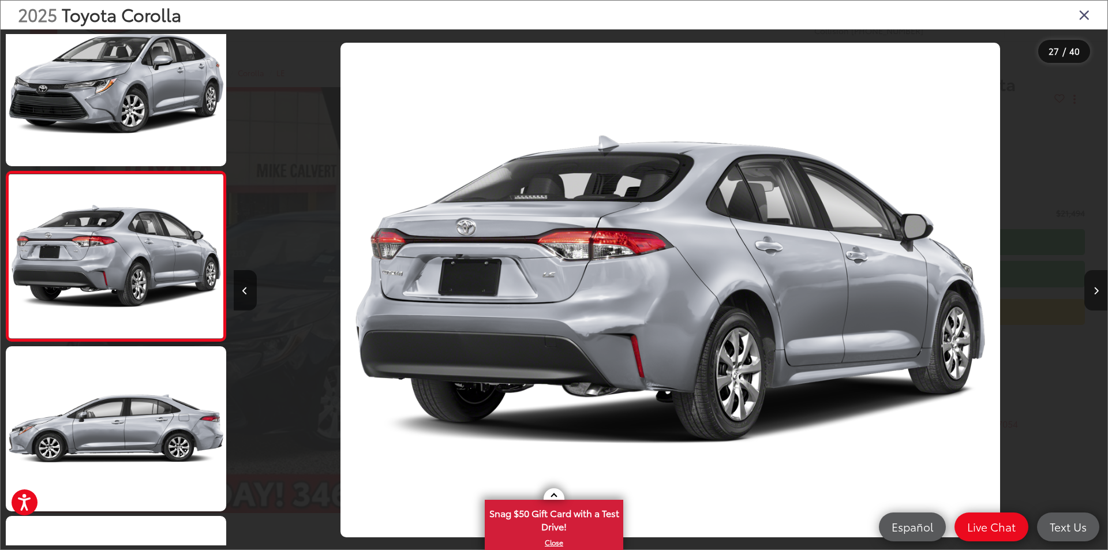
click at [1094, 285] on button "Next image" at bounding box center [1095, 290] width 23 height 40
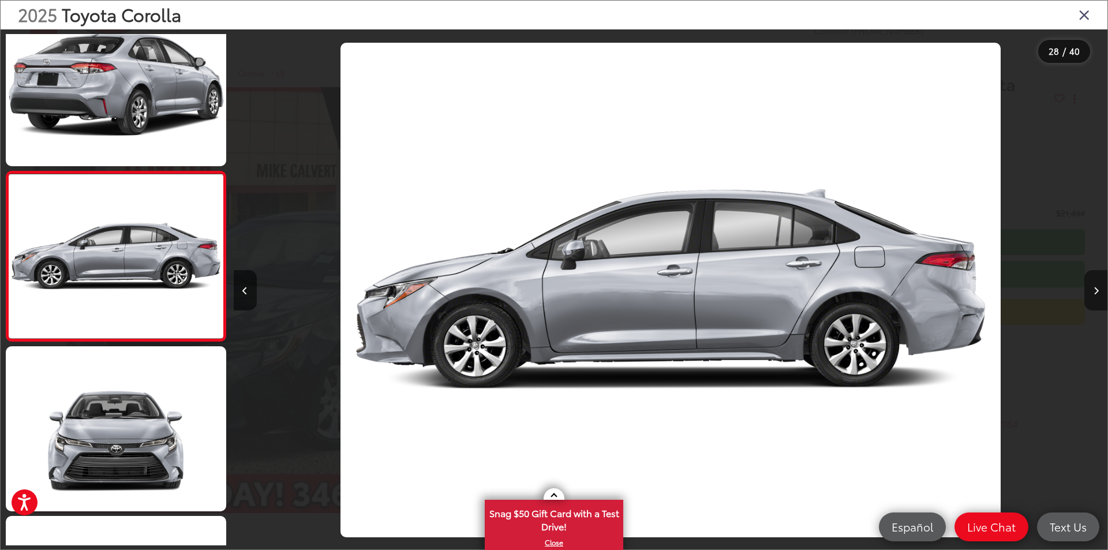
click at [1094, 285] on button "Next image" at bounding box center [1095, 290] width 23 height 40
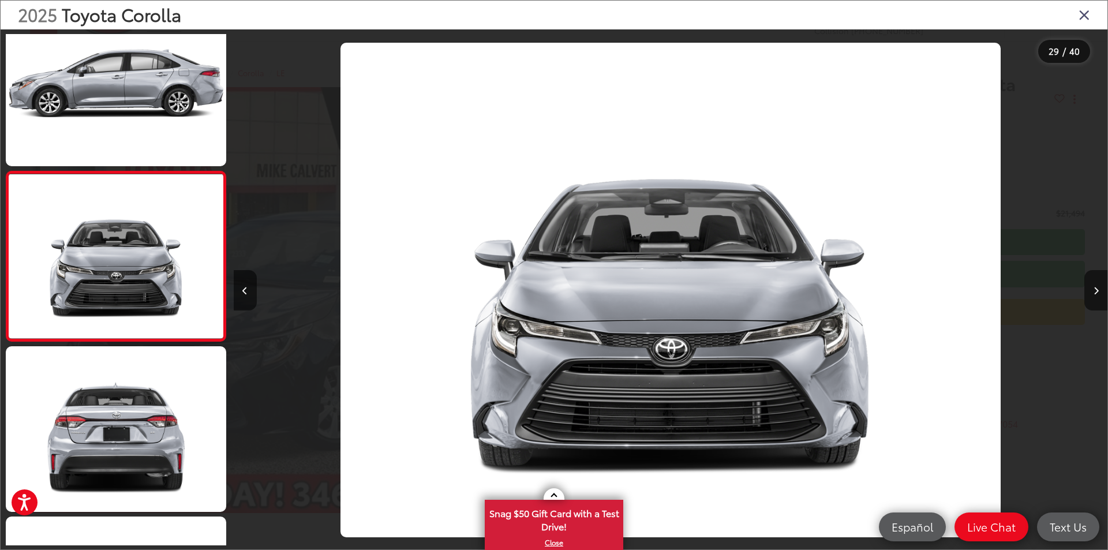
click at [1086, 12] on icon "Close gallery" at bounding box center [1085, 14] width 12 height 15
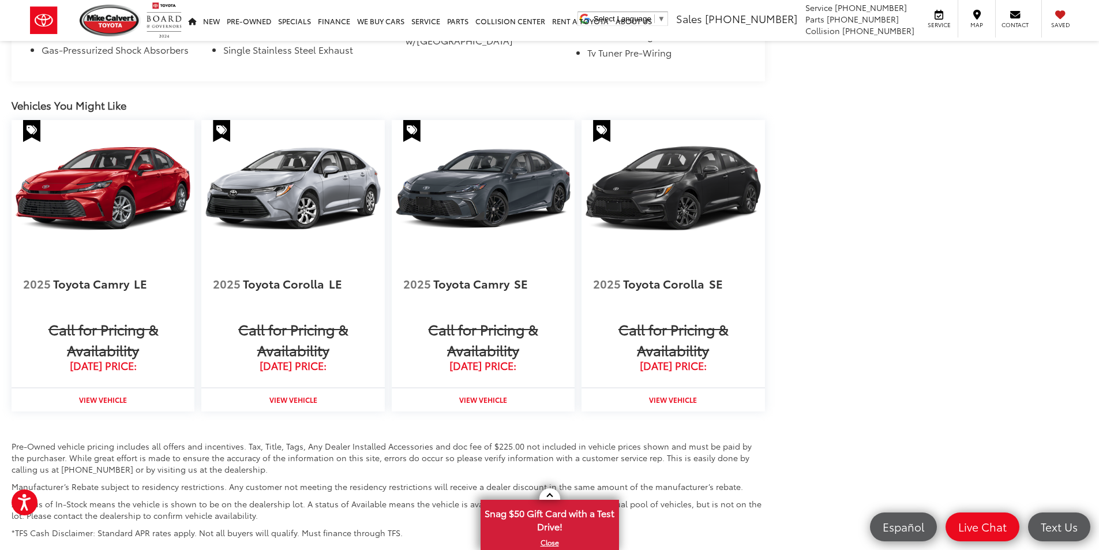
scroll to position [1154, 0]
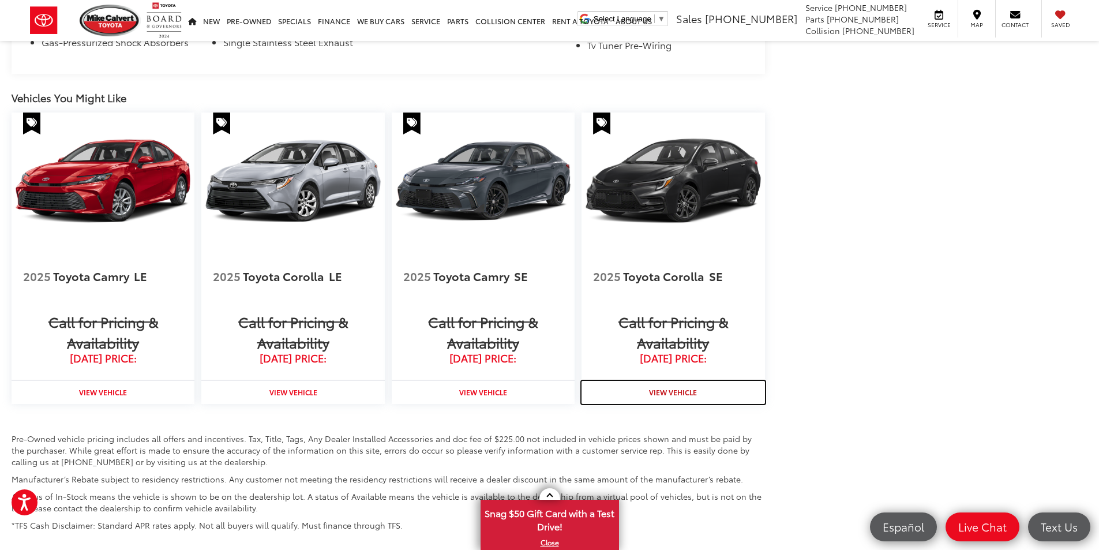
click at [674, 387] on strong "View Vehicle" at bounding box center [673, 392] width 48 height 10
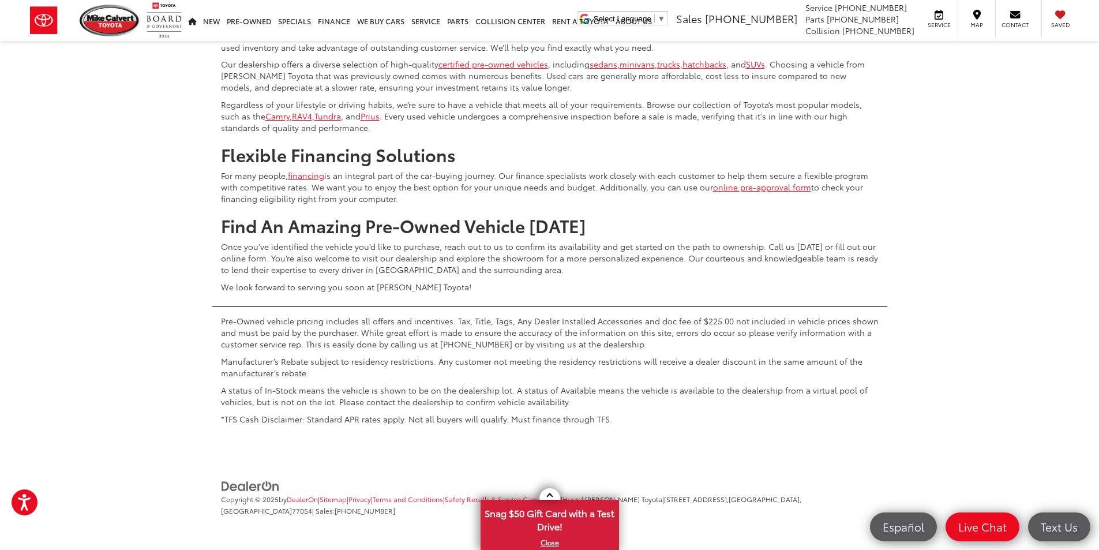
scroll to position [5379, 0]
